Goal: Find specific page/section

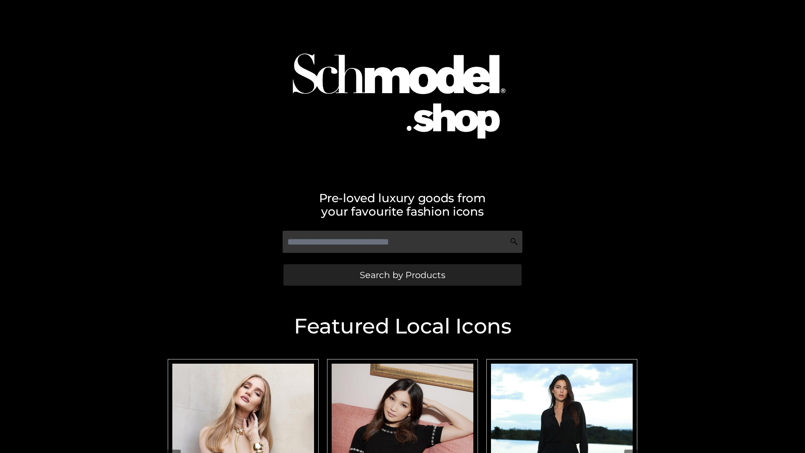
click at [402, 275] on span "Search by Products" at bounding box center [402, 274] width 85 height 9
